Goal: Transaction & Acquisition: Download file/media

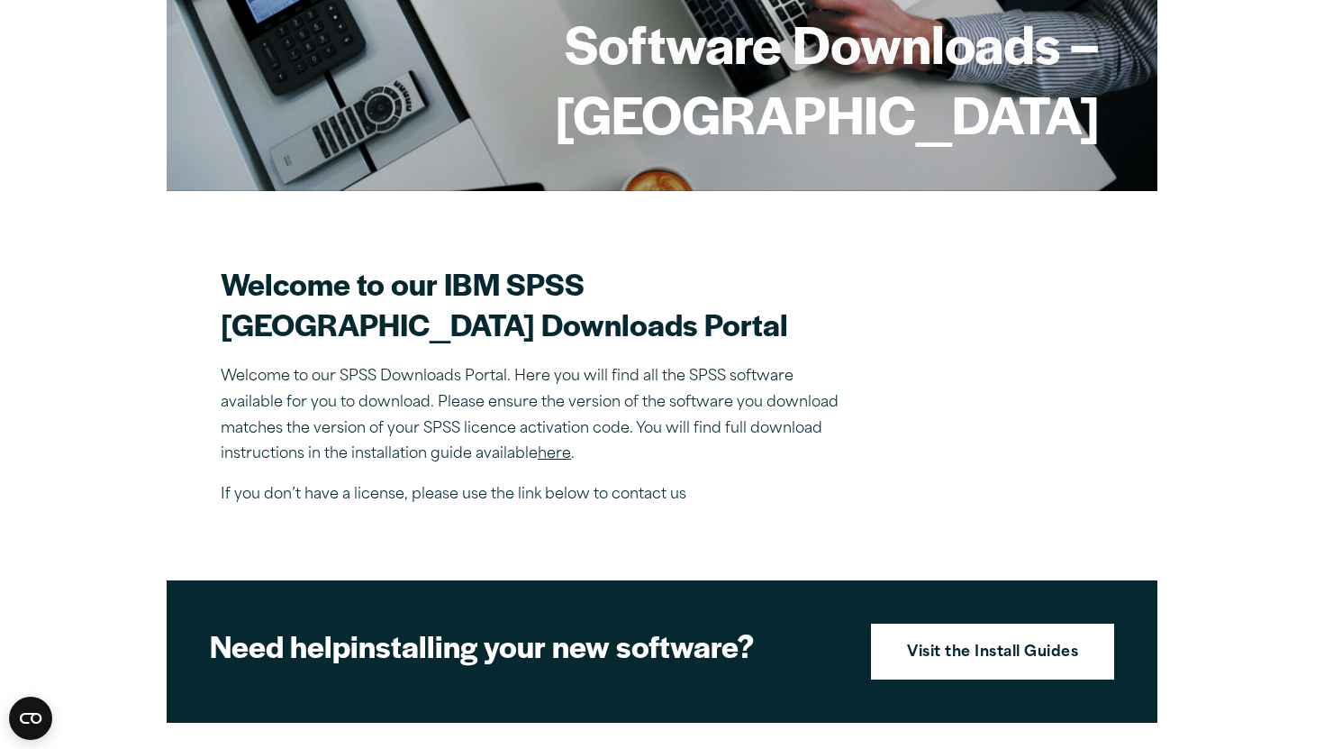
scroll to position [613, 0]
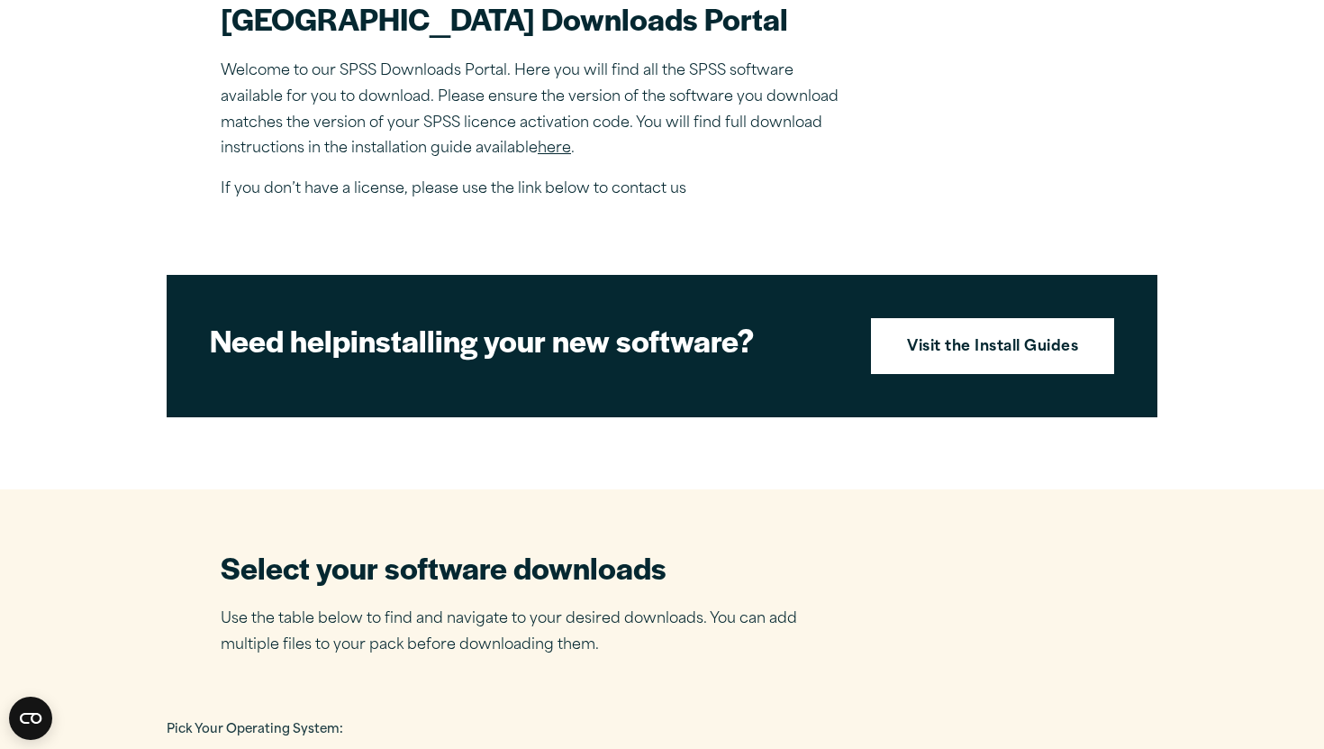
click at [557, 156] on link "here" at bounding box center [554, 148] width 33 height 14
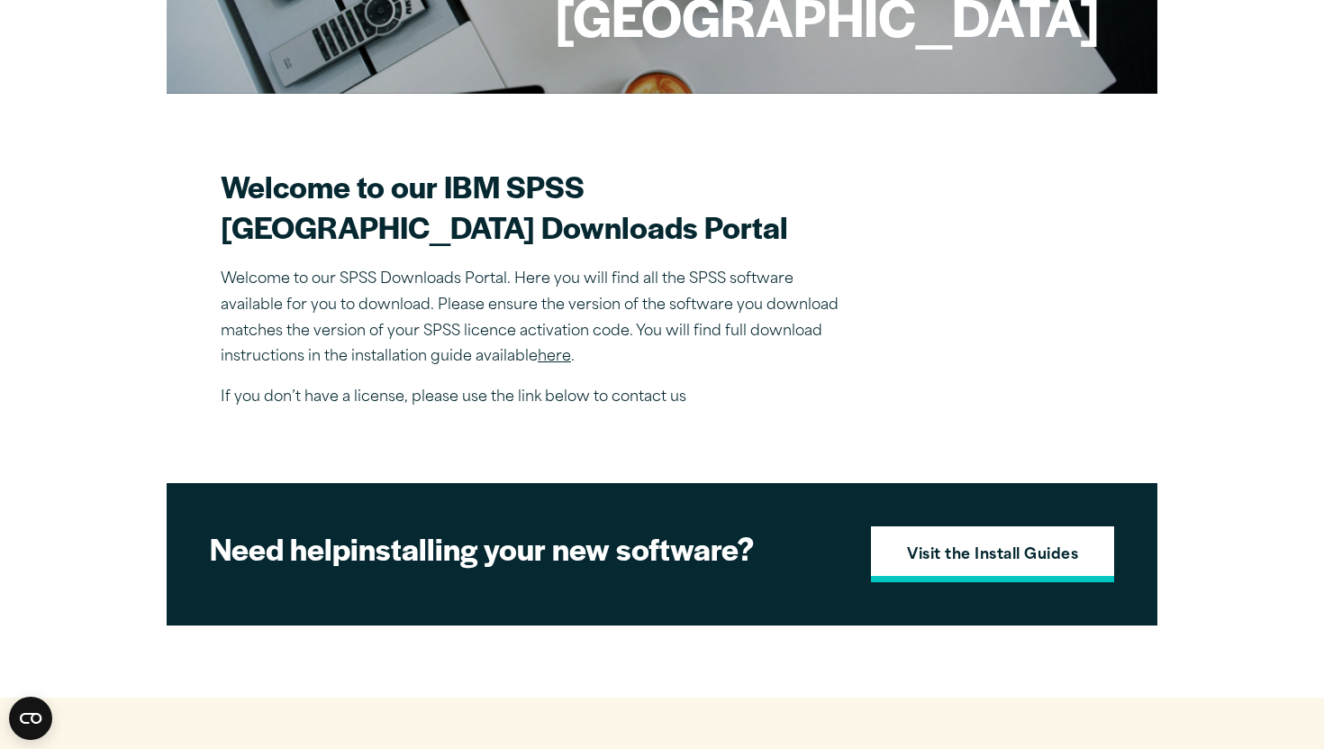
scroll to position [221, 0]
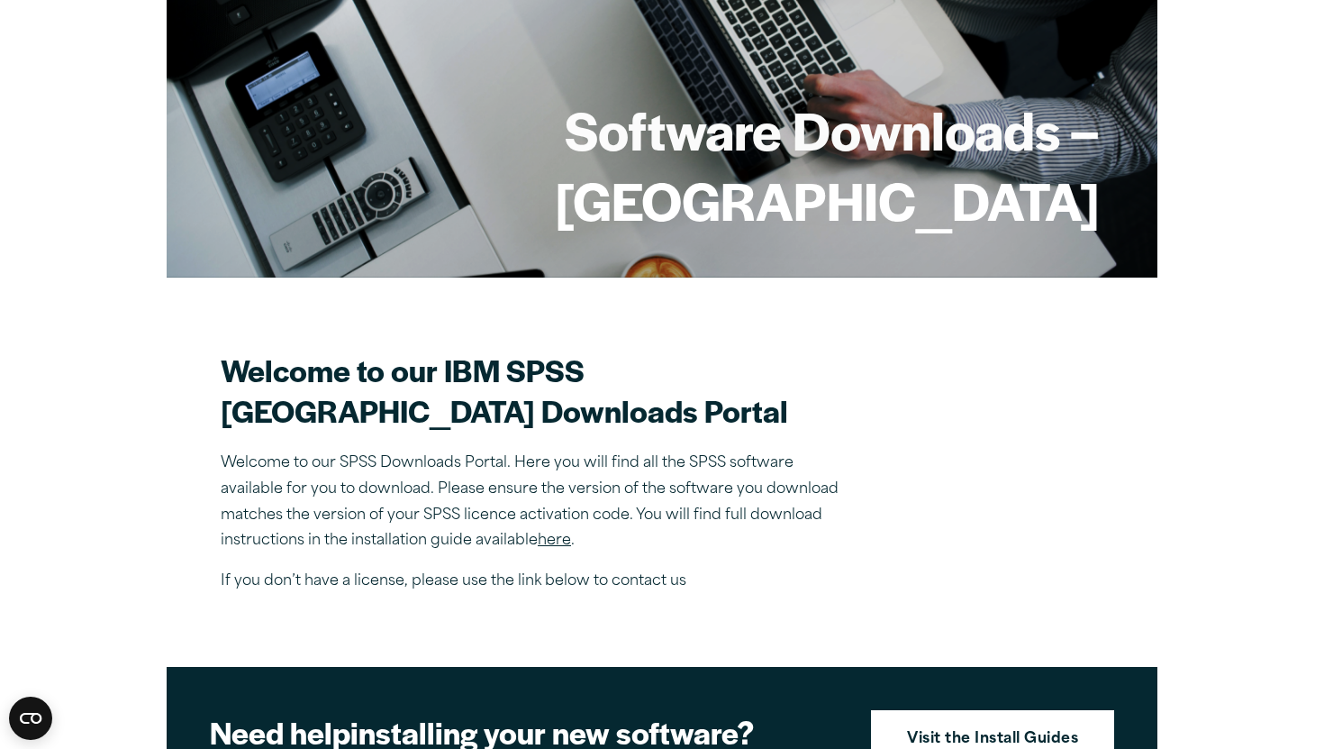
click at [561, 548] on link "here" at bounding box center [554, 540] width 33 height 14
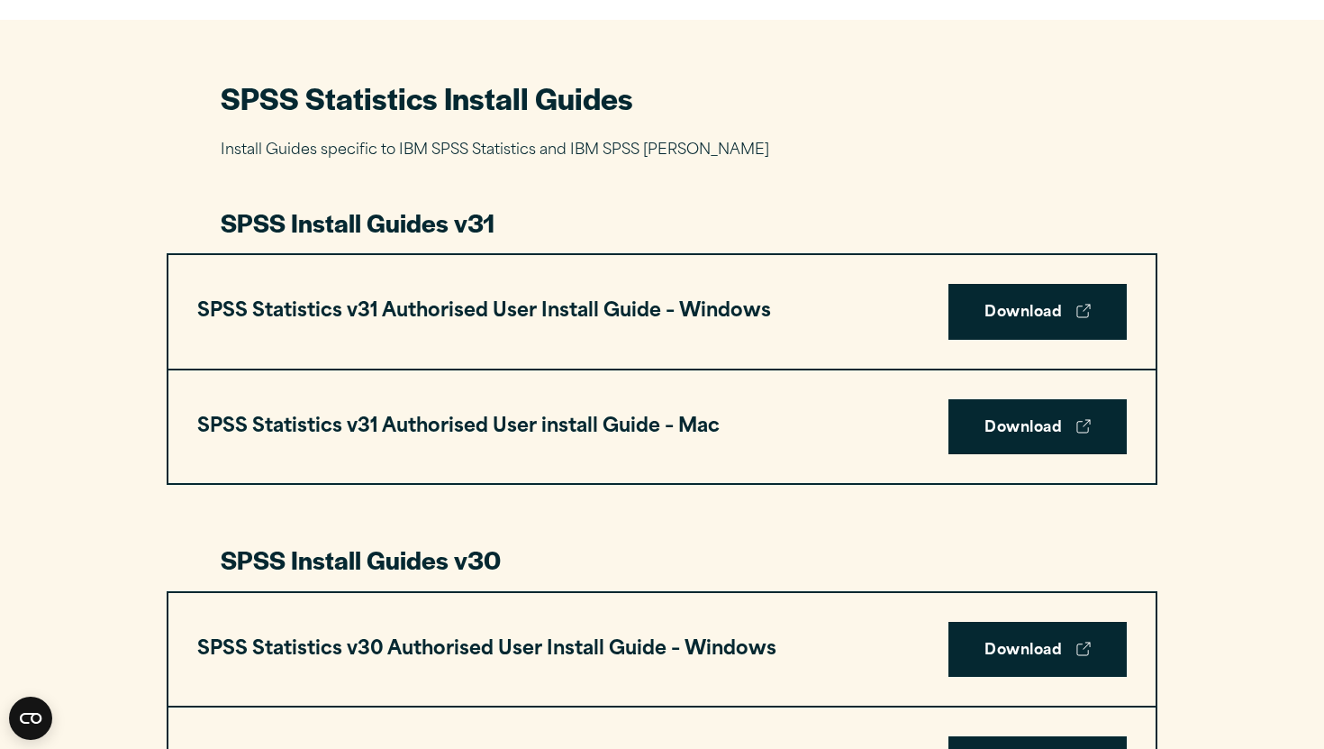
scroll to position [803, 0]
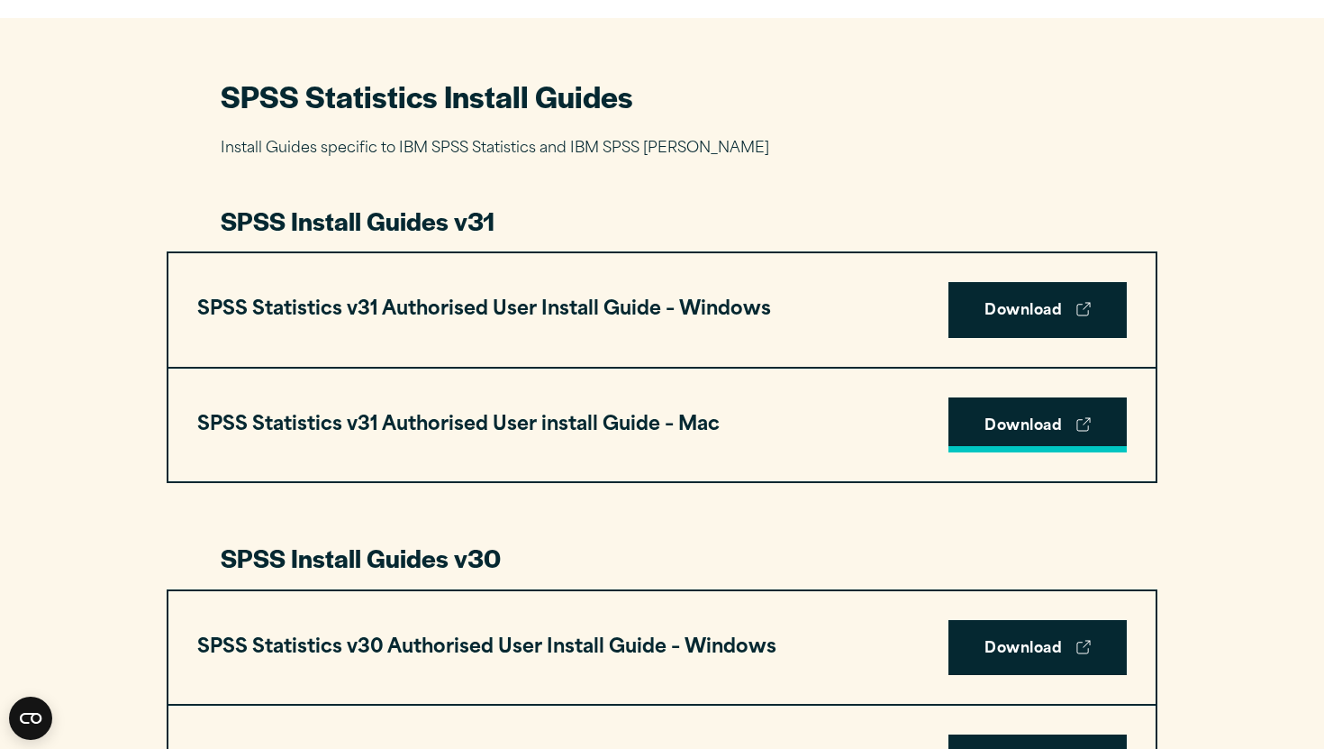
click at [1050, 438] on link "Download" at bounding box center [1038, 425] width 178 height 56
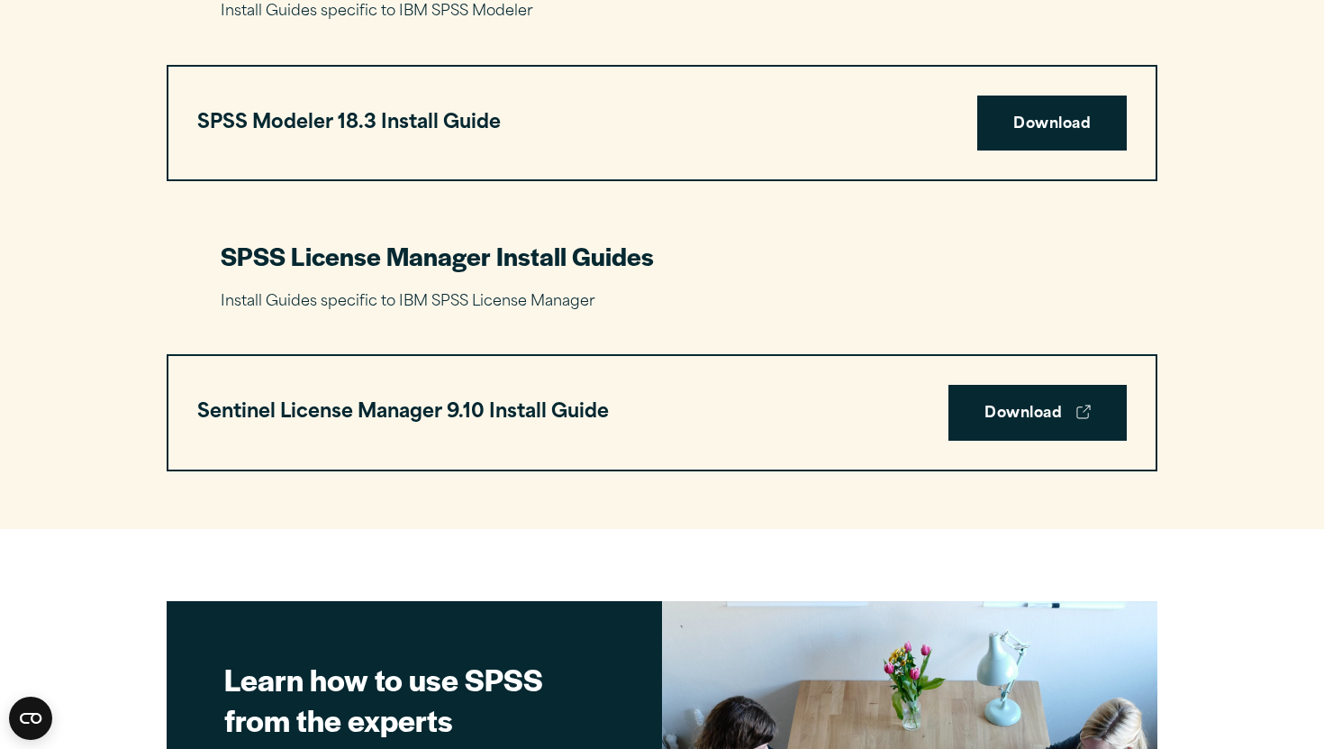
scroll to position [3878, 0]
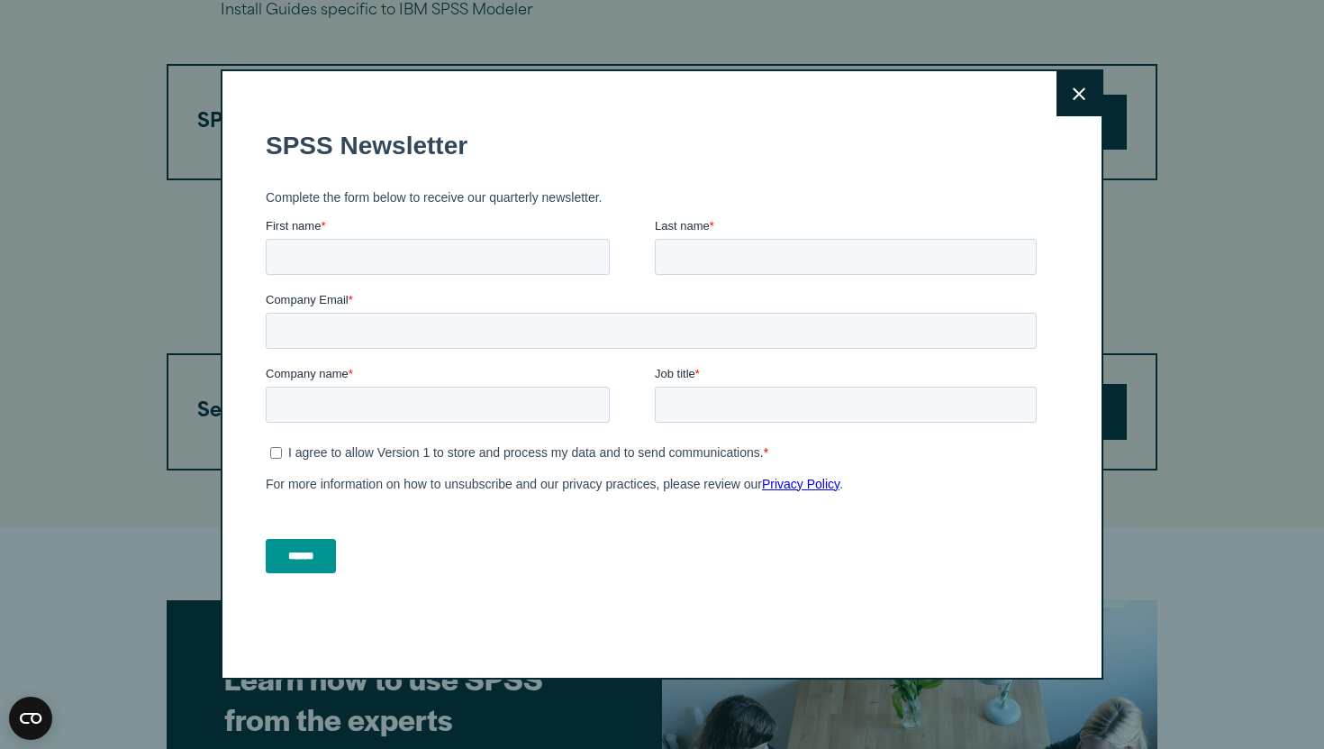
click at [1073, 109] on button "Close" at bounding box center [1079, 93] width 45 height 45
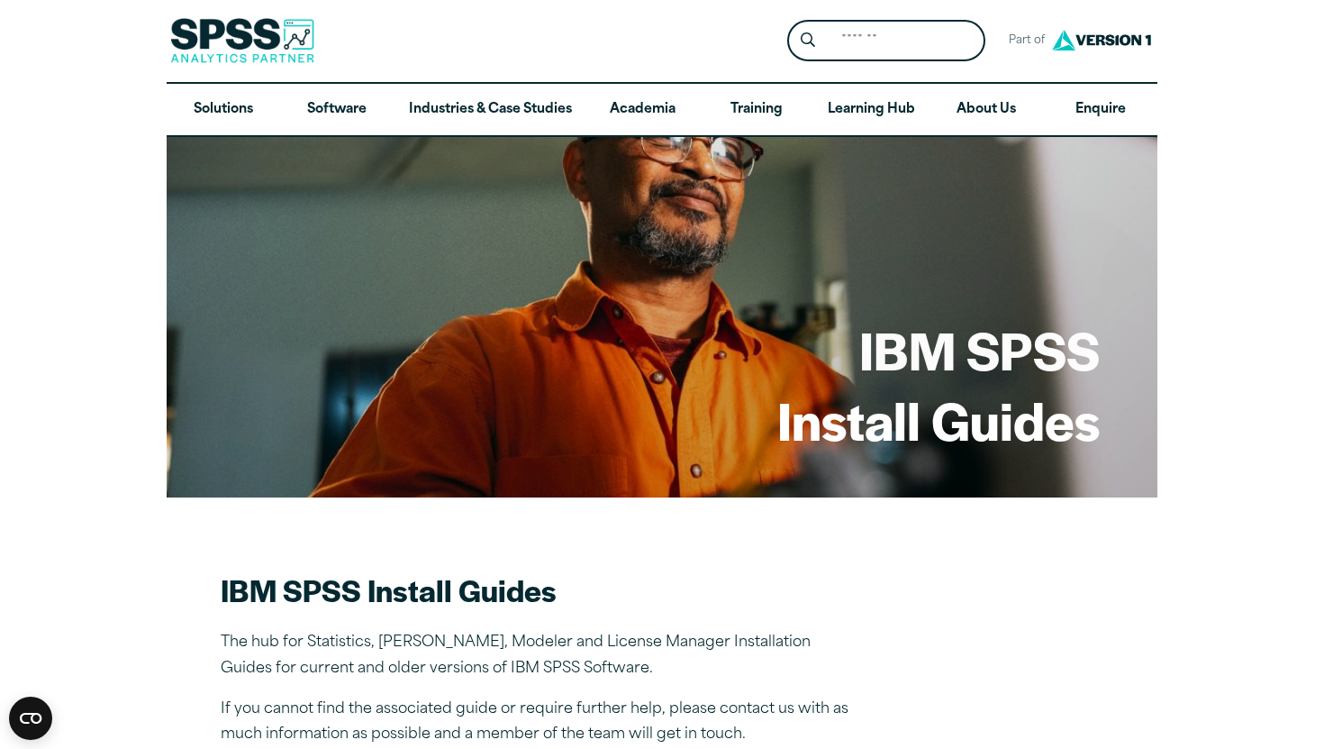
scroll to position [0, 0]
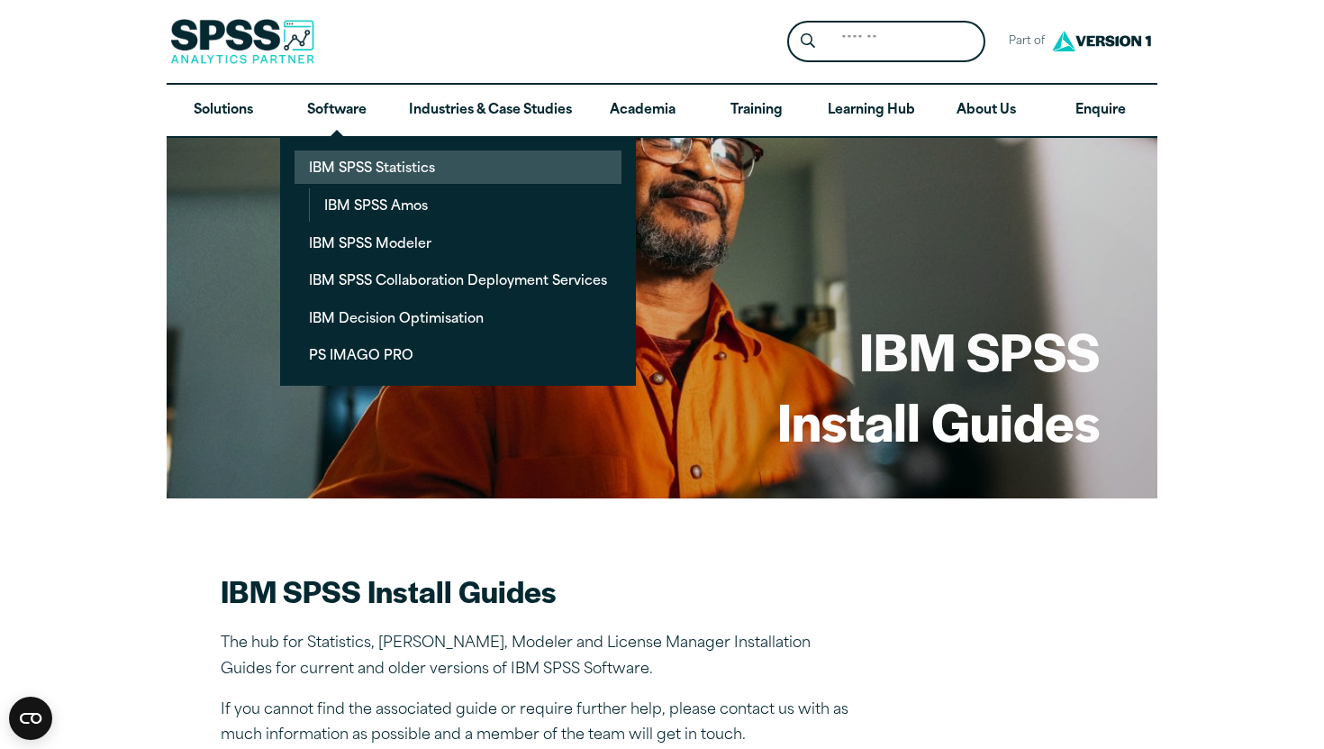
click at [359, 162] on link "IBM SPSS Statistics" at bounding box center [458, 166] width 327 height 33
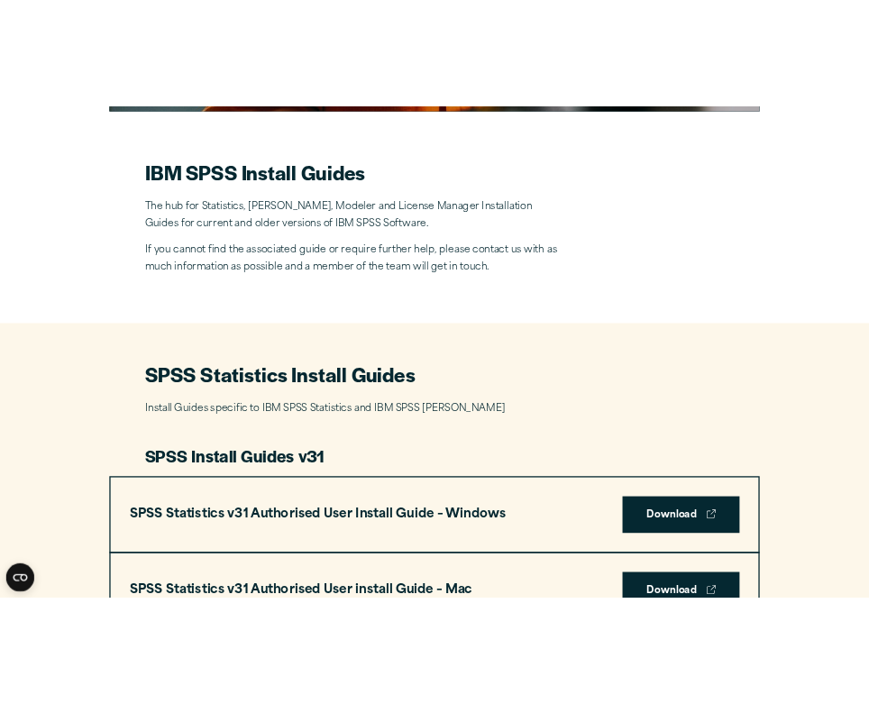
scroll to position [620, 0]
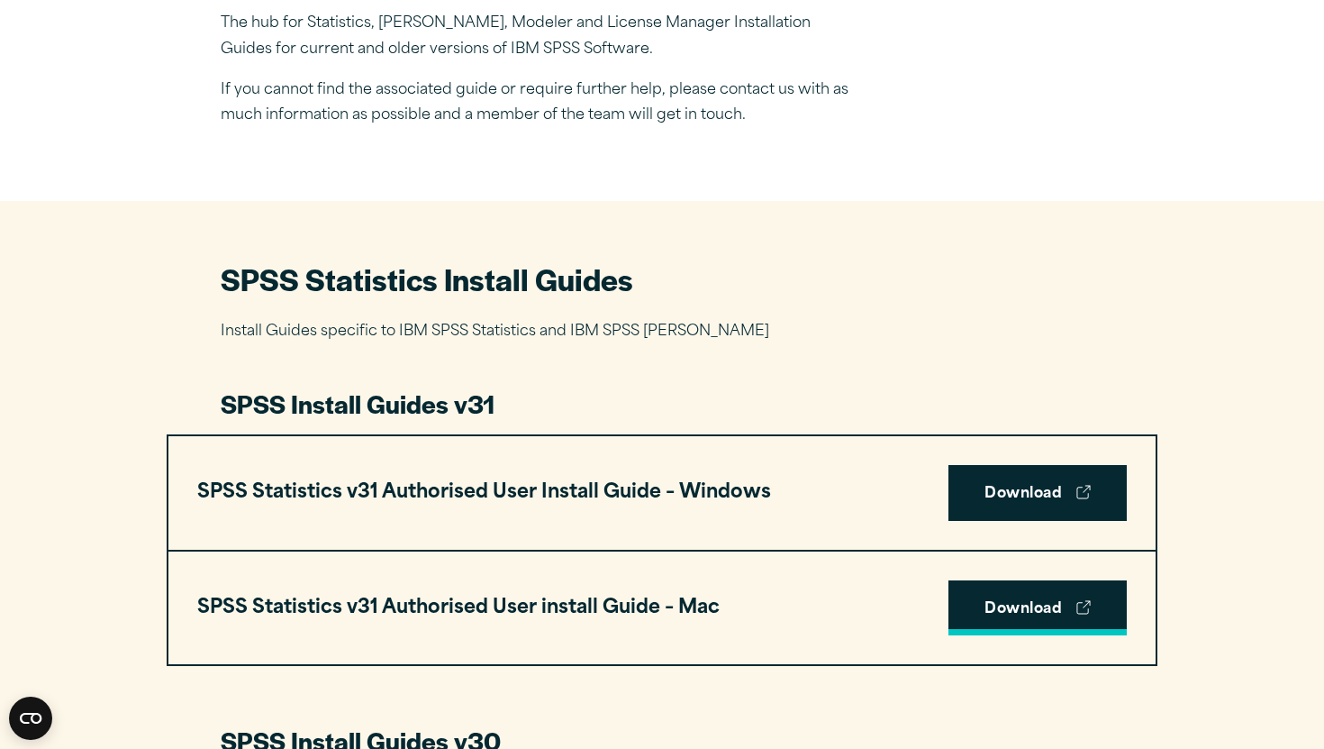
click at [1009, 612] on link "Download" at bounding box center [1038, 608] width 178 height 56
click at [1010, 600] on link "Download" at bounding box center [1038, 608] width 178 height 56
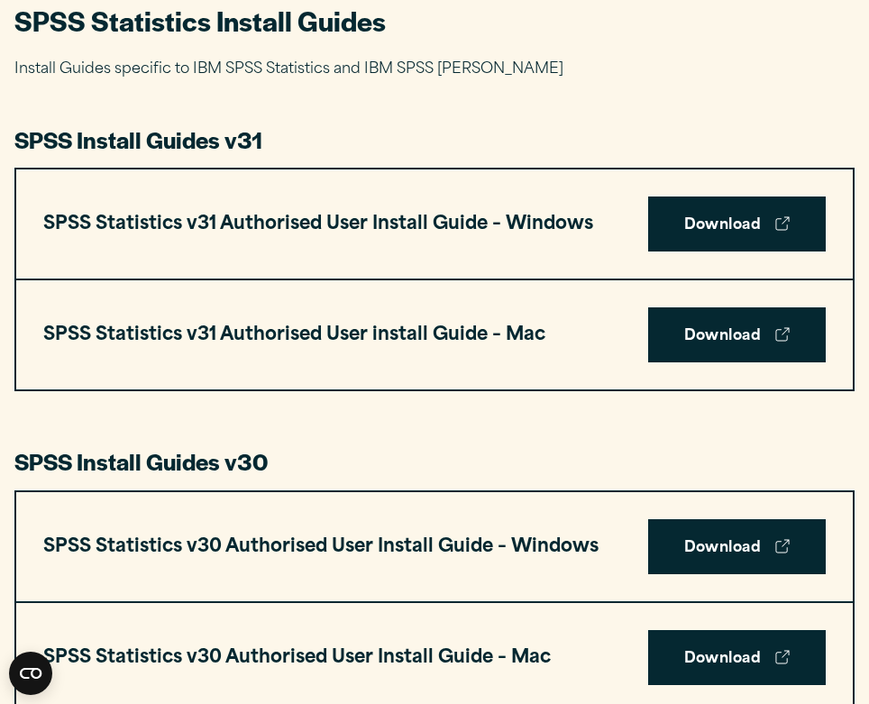
scroll to position [798, 0]
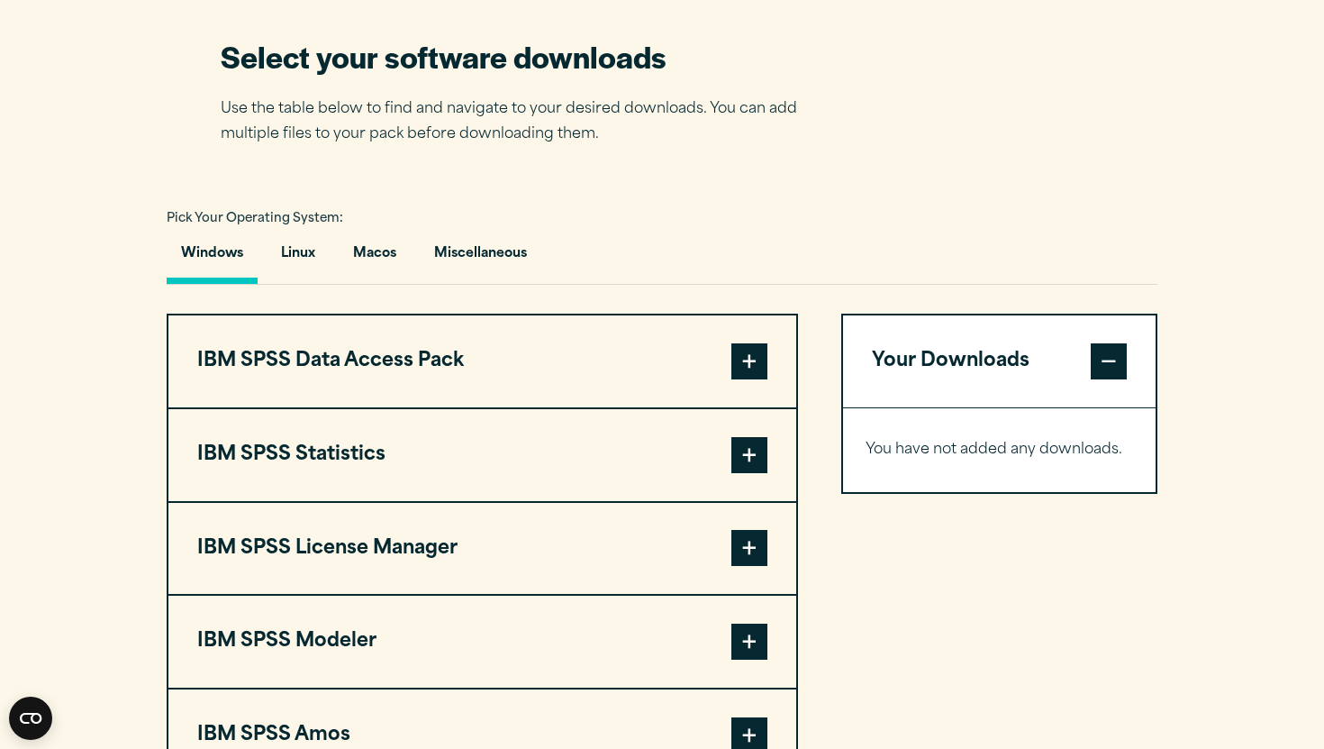
scroll to position [1147, 0]
click at [371, 259] on button "Macos" at bounding box center [375, 257] width 72 height 51
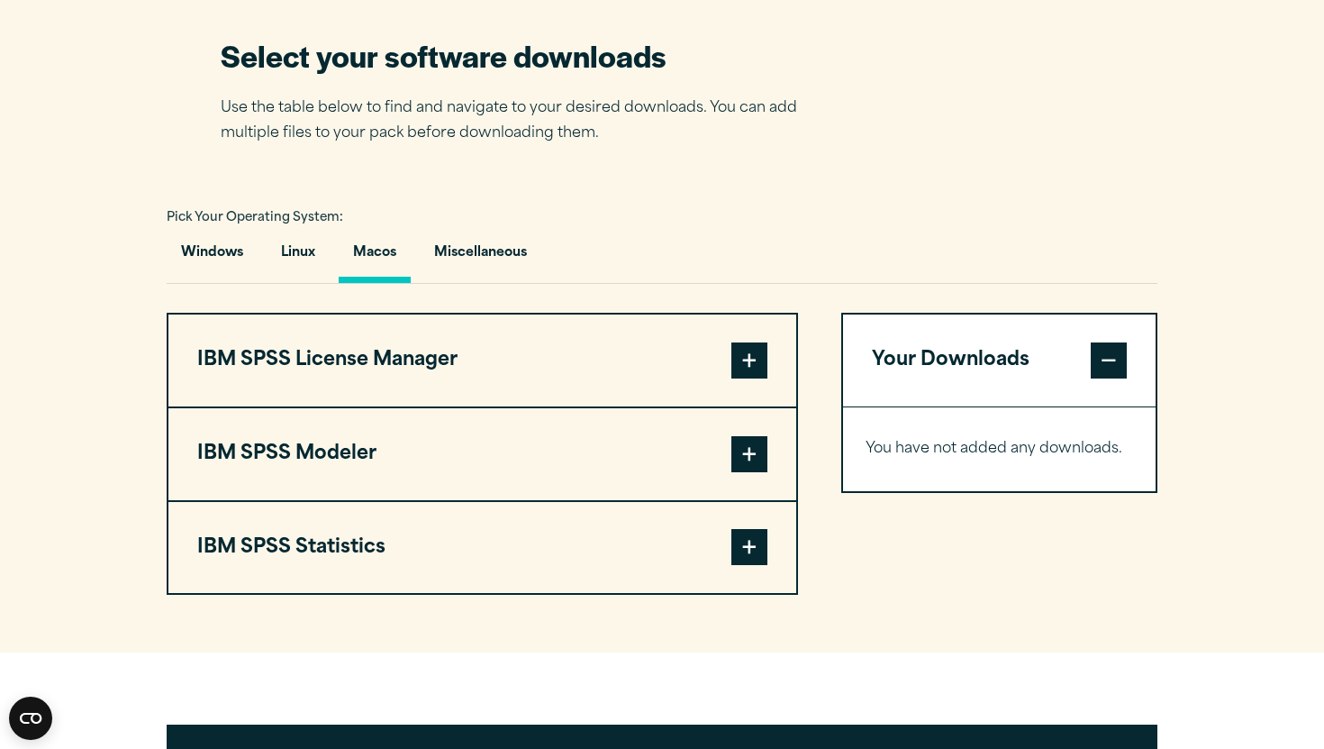
click at [740, 472] on span at bounding box center [750, 454] width 36 height 36
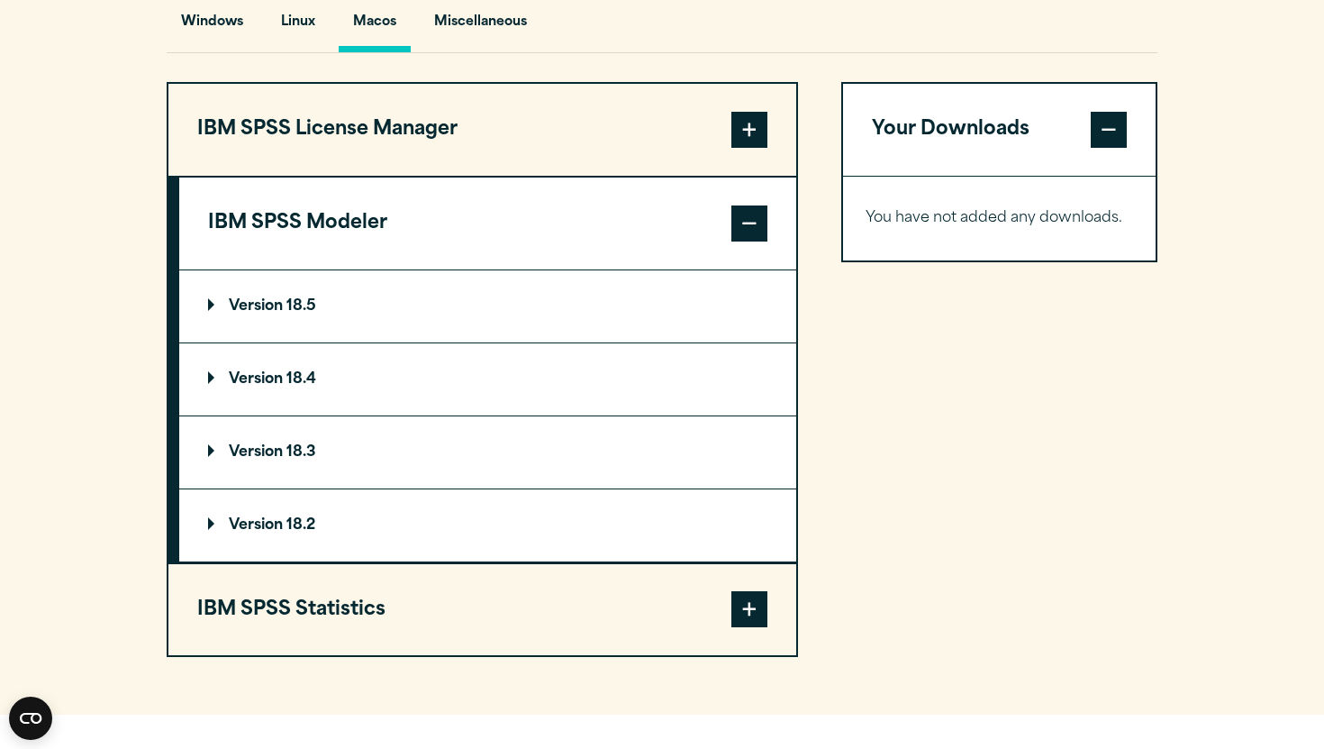
scroll to position [1378, 0]
click at [740, 616] on span at bounding box center [750, 608] width 36 height 36
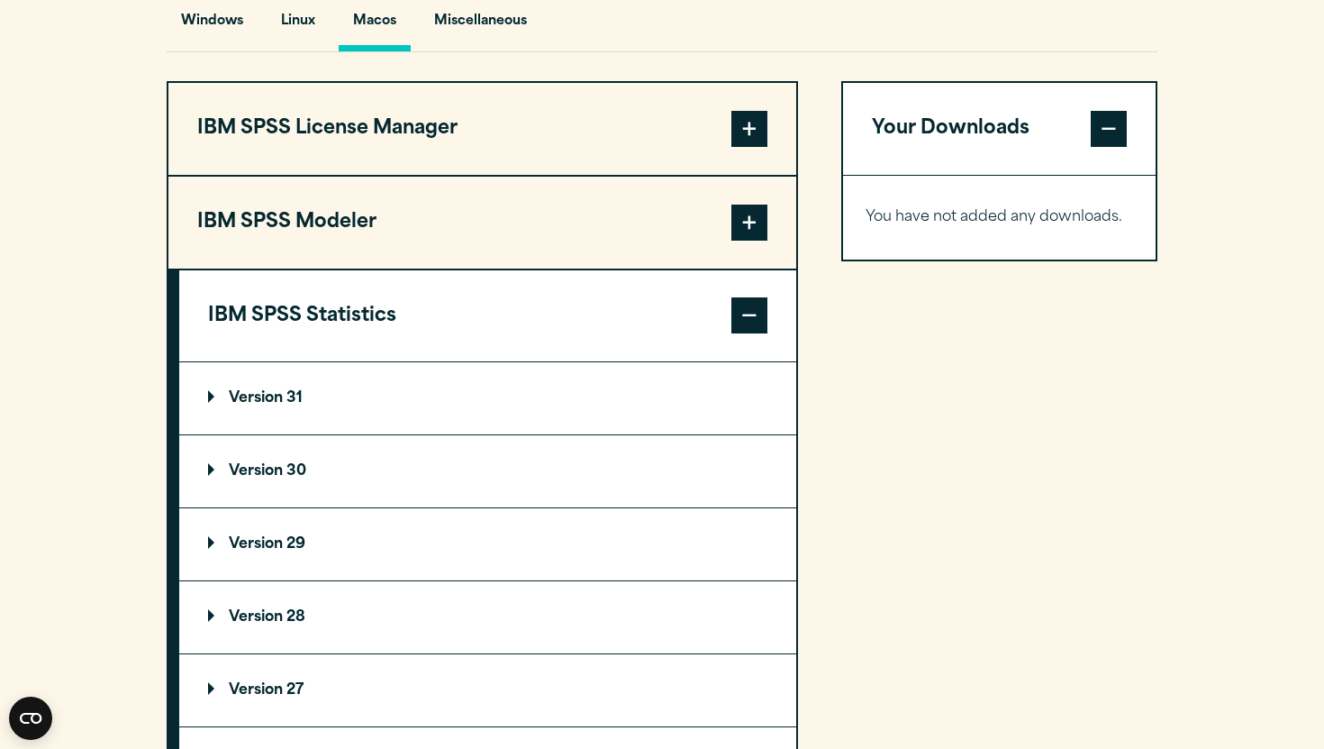
scroll to position [1384, 0]
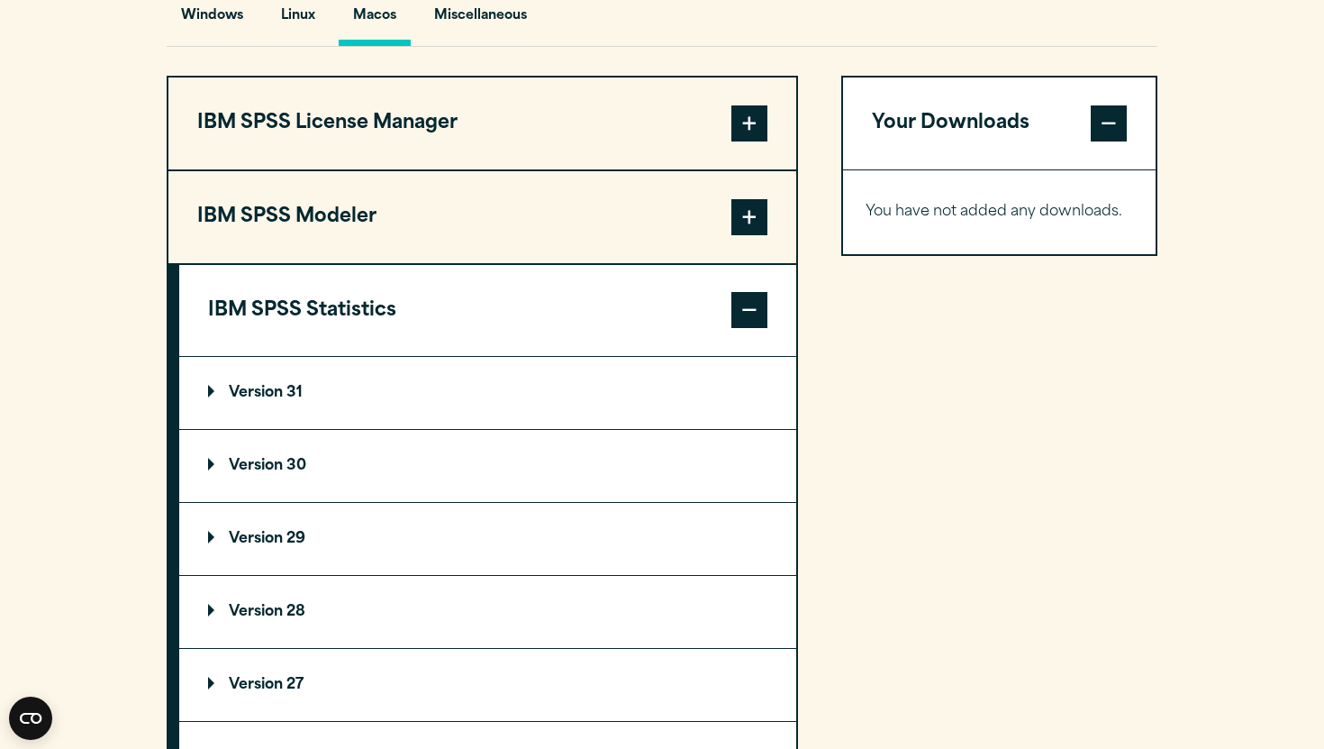
click at [294, 417] on summary "Version 31" at bounding box center [487, 393] width 617 height 72
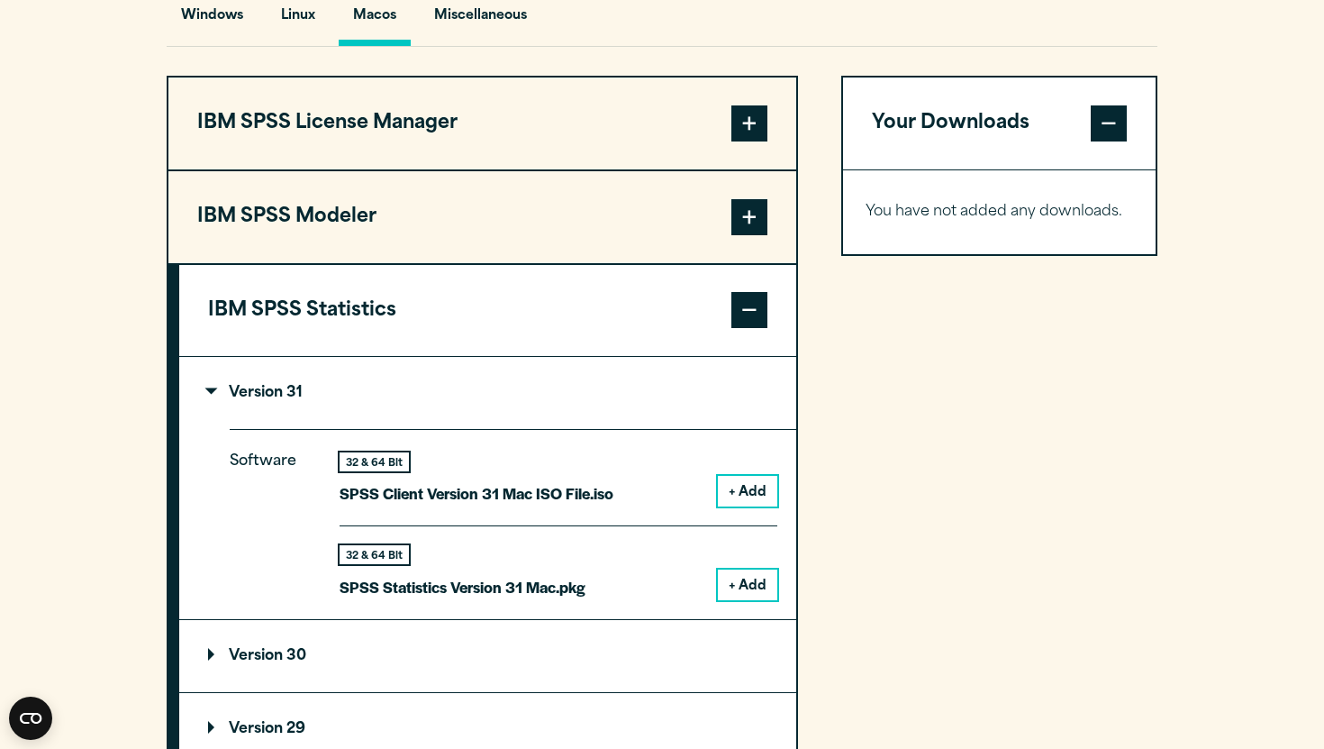
click at [752, 582] on button "+ Add" at bounding box center [747, 584] width 59 height 31
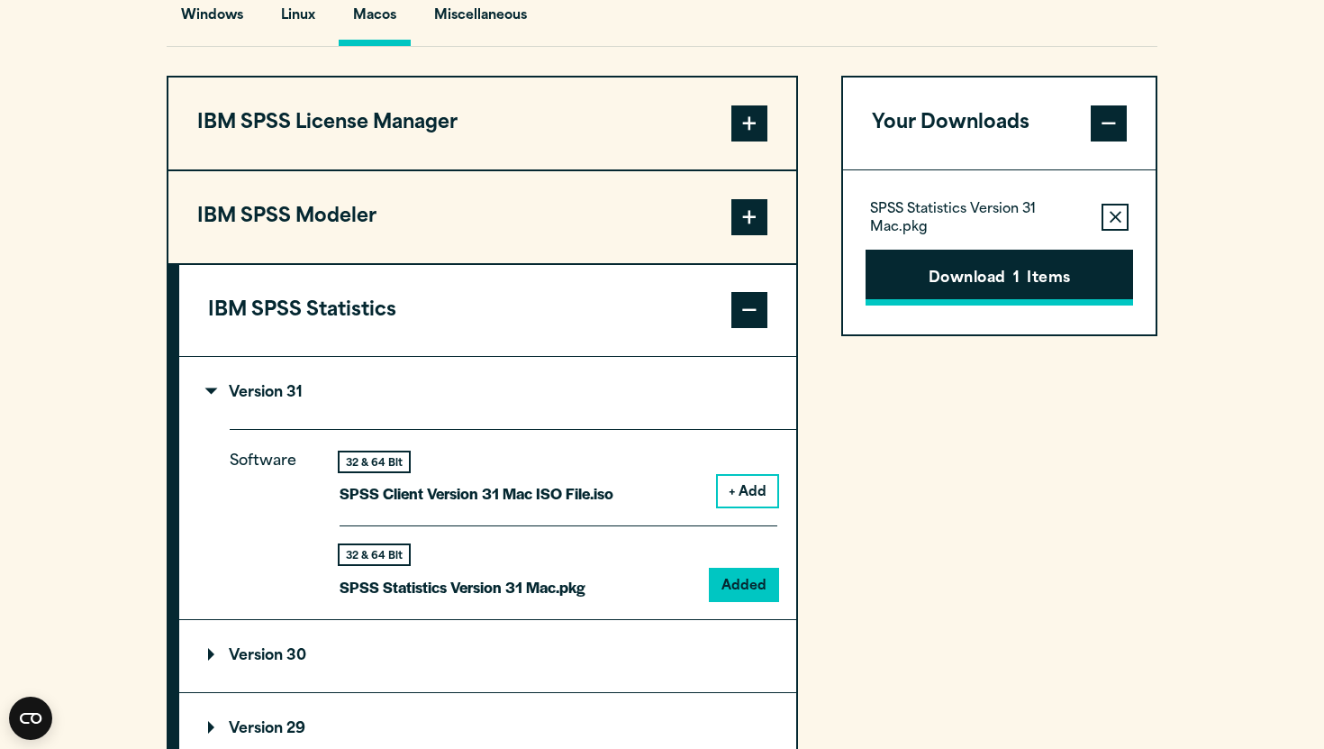
click at [978, 296] on button "Download 1 Items" at bounding box center [1000, 278] width 268 height 56
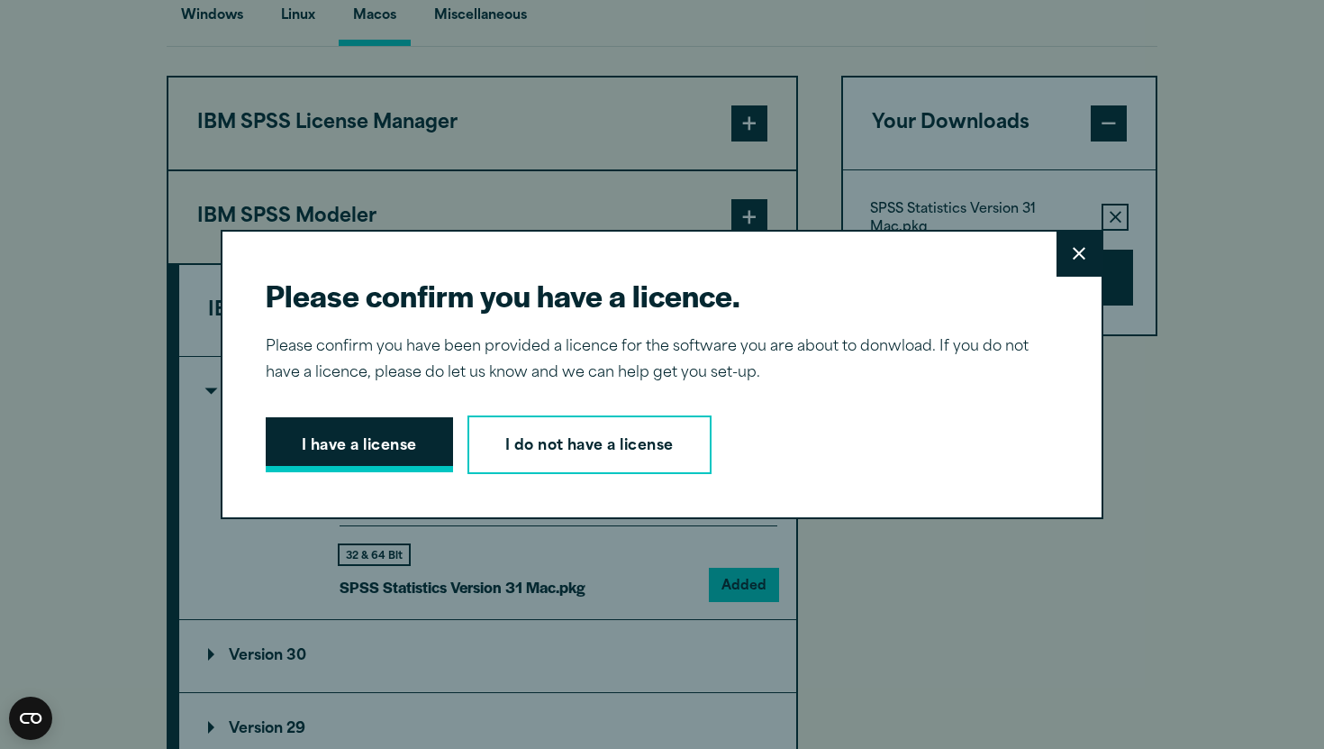
click at [373, 467] on button "I have a license" at bounding box center [359, 445] width 187 height 56
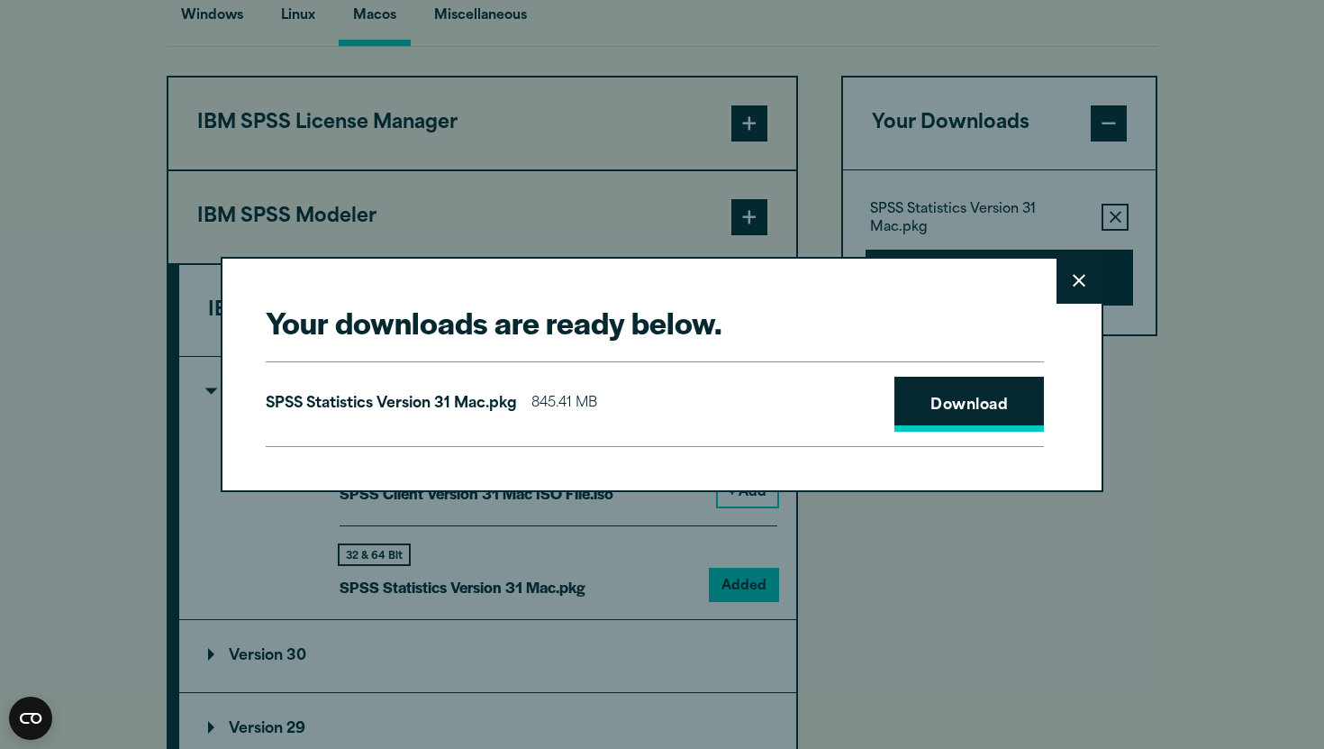
click at [941, 431] on link "Download" at bounding box center [970, 405] width 150 height 56
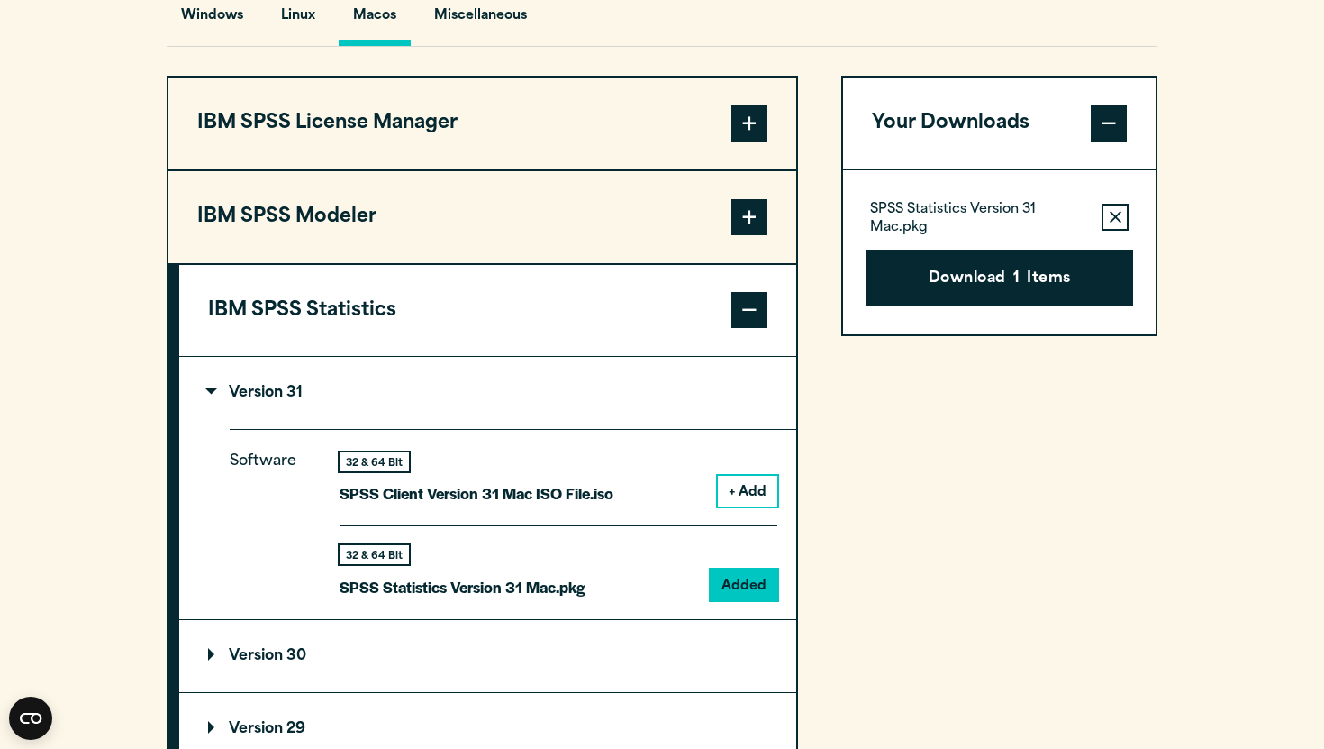
click at [1271, 71] on div "Your downloads are ready below. Close SPSS Statistics Version 31 Mac.pkg 845.41…" at bounding box center [662, 374] width 1324 height 749
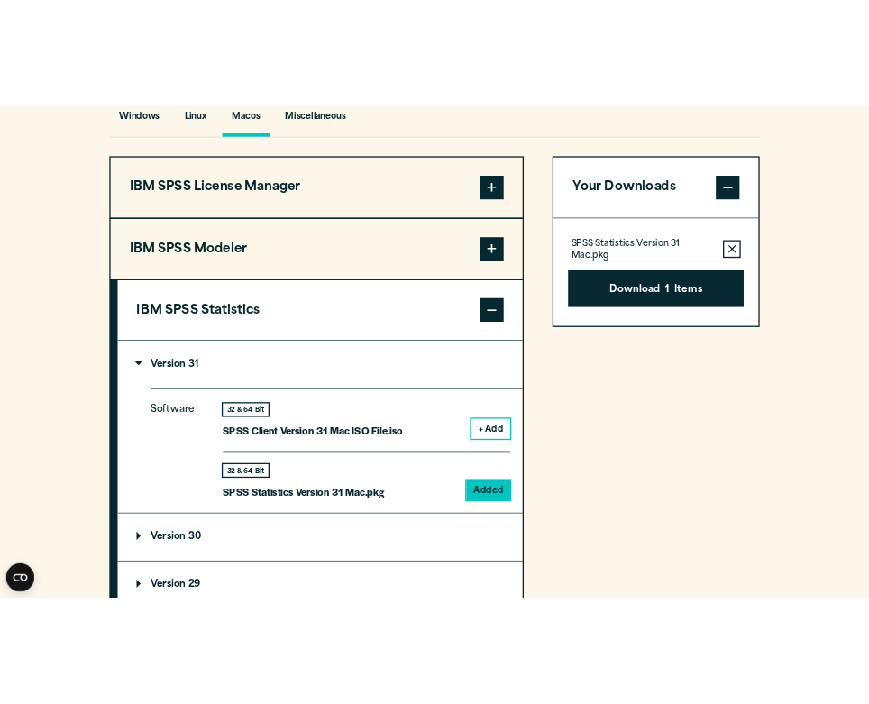
scroll to position [1379, 0]
